Goal: Navigation & Orientation: Find specific page/section

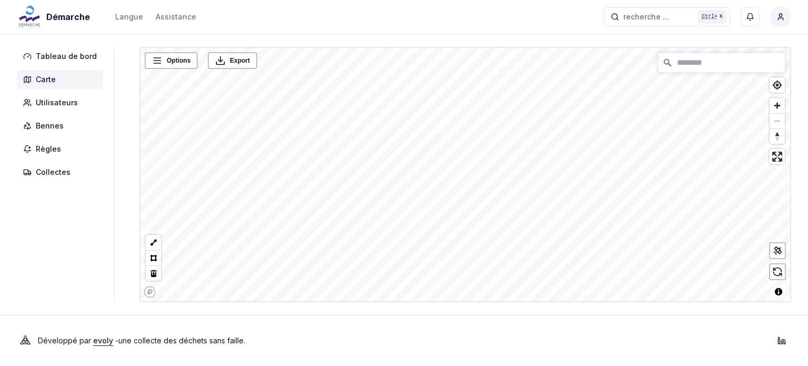
click at [47, 72] on span "Carte" at bounding box center [60, 79] width 86 height 19
click at [392, 216] on link "ST Yverdon (rue d'Entremonts)" at bounding box center [393, 216] width 87 height 7
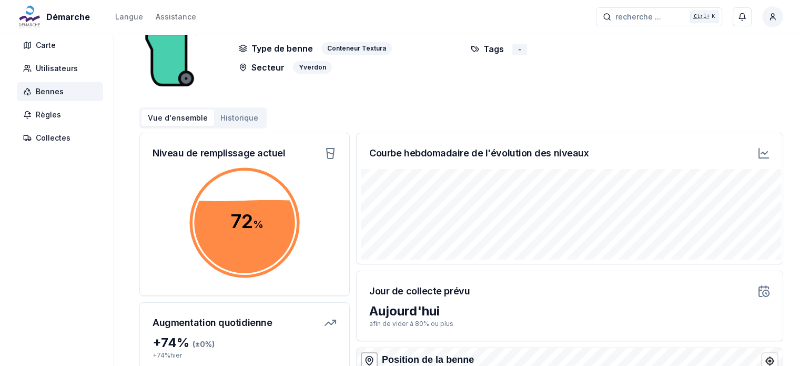
scroll to position [53, 0]
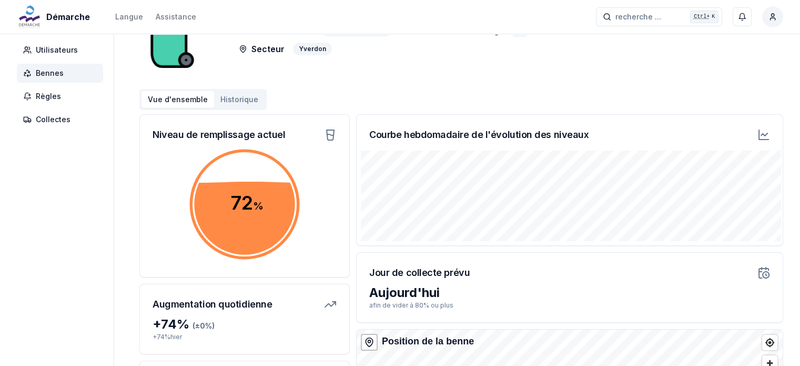
click at [766, 134] on icon at bounding box center [764, 134] width 6 height 3
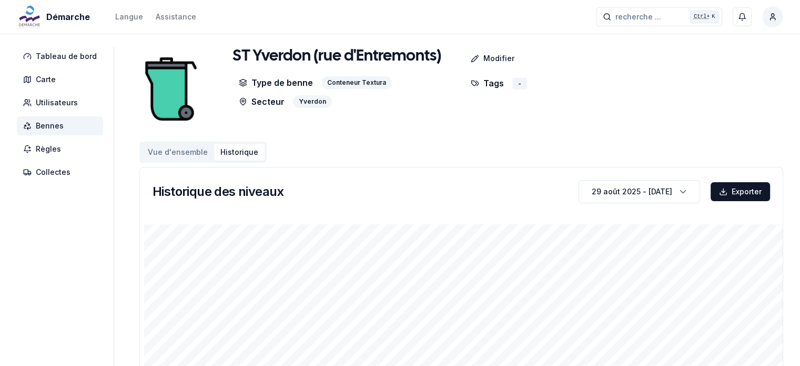
click at [162, 153] on button "Vue d'ensemble" at bounding box center [178, 152] width 73 height 17
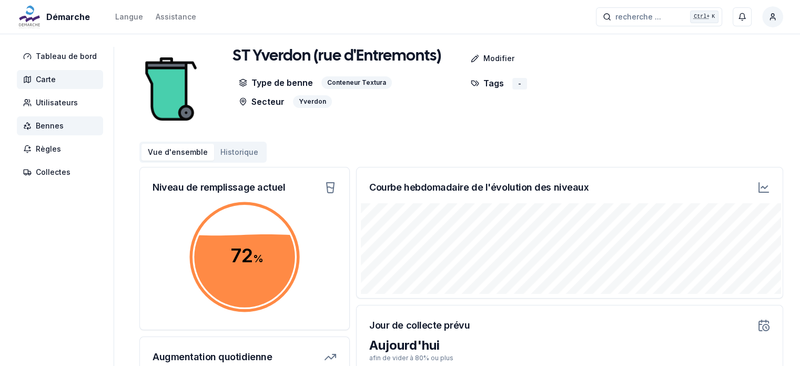
click at [51, 83] on span "Carte" at bounding box center [46, 79] width 20 height 11
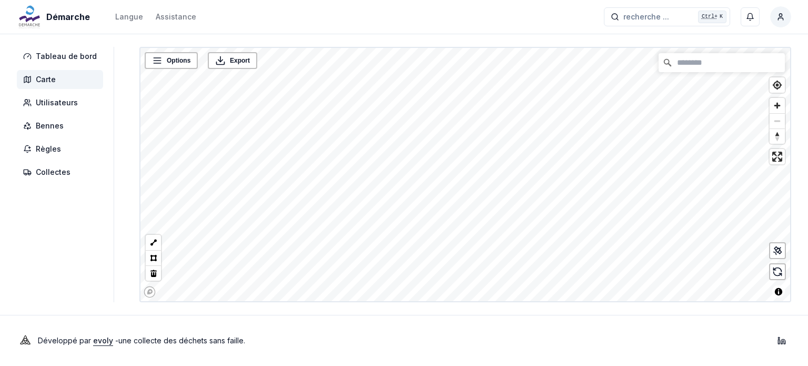
click at [606, 0] on html "Démarche Langue Assistance recherche ... recherche ... Ctrl+ K Miguel Carneiro …" at bounding box center [404, 183] width 808 height 366
click at [47, 79] on span "Carte" at bounding box center [46, 79] width 20 height 11
click at [510, 182] on link "ST Grandson 2 (Oppens)" at bounding box center [508, 181] width 138 height 7
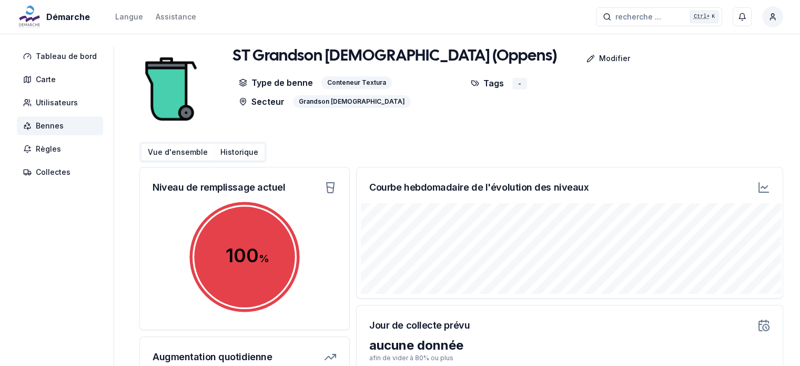
click at [239, 158] on button "Historique" at bounding box center [239, 152] width 51 height 17
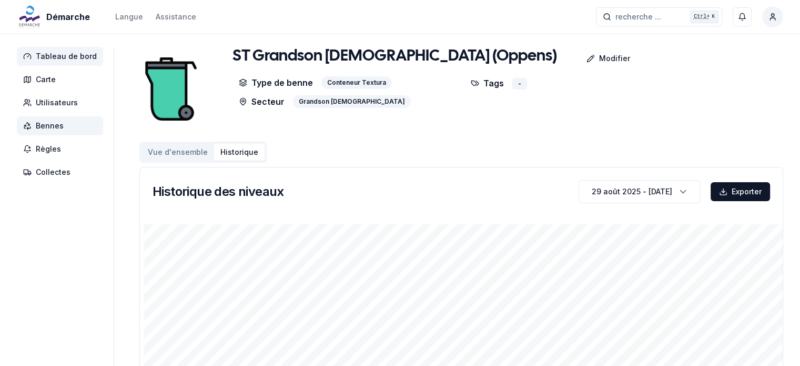
click at [51, 61] on span "Tableau de bord" at bounding box center [66, 56] width 61 height 11
